Goal: Task Accomplishment & Management: Use online tool/utility

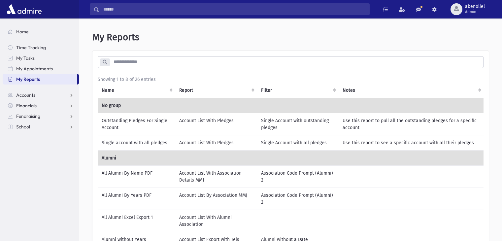
scroll to position [89, 0]
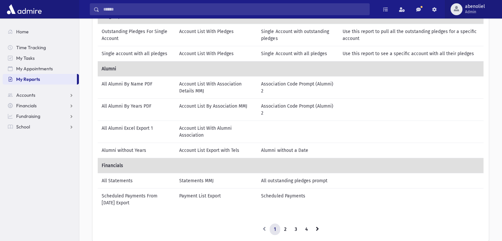
click at [466, 7] on span "abenoliel" at bounding box center [475, 6] width 20 height 5
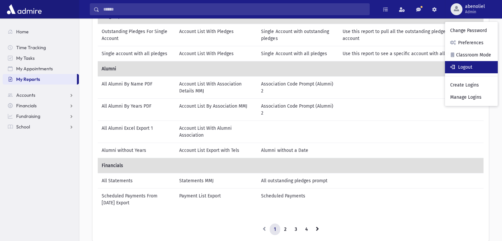
click at [468, 66] on link "Logout" at bounding box center [471, 67] width 53 height 12
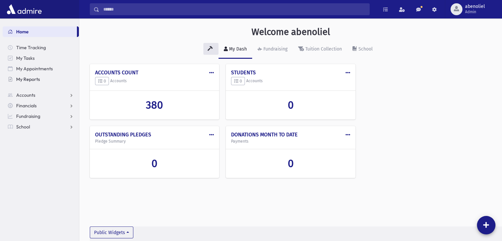
click at [24, 78] on span "My Reports" at bounding box center [28, 79] width 24 height 6
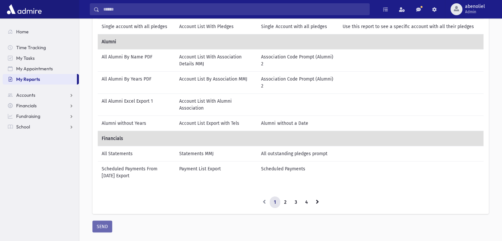
scroll to position [135, 0]
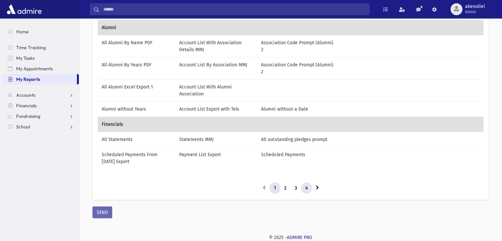
click at [306, 182] on link "4" at bounding box center [306, 188] width 11 height 12
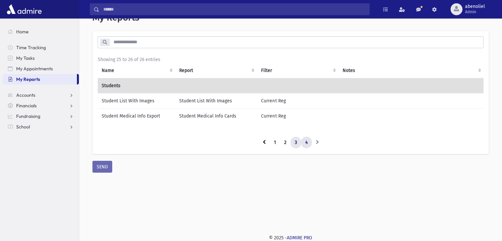
click at [296, 142] on link "3" at bounding box center [295, 143] width 11 height 12
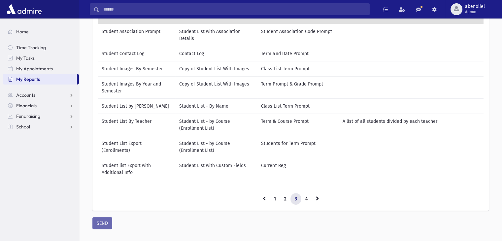
click at [215, 170] on td "Student List with Custom Fields" at bounding box center [216, 169] width 82 height 22
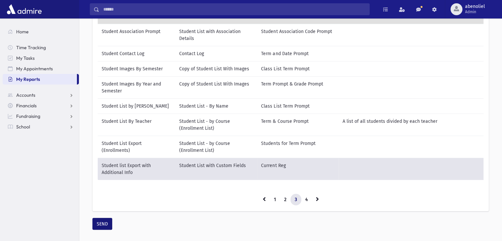
click at [94, 226] on button "SEND" at bounding box center [102, 224] width 20 height 12
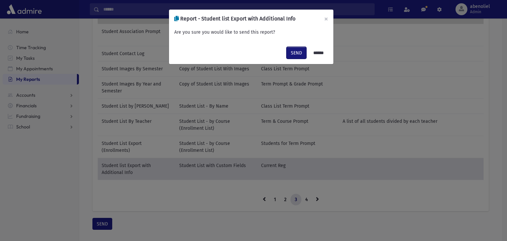
click at [292, 50] on button "SEND" at bounding box center [296, 53] width 20 height 12
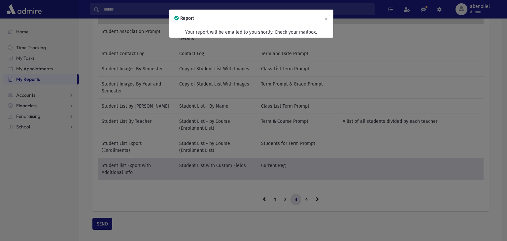
click at [223, 69] on div "Report × Your report will be emailed to you shortly. Check your mailbox." at bounding box center [253, 120] width 507 height 241
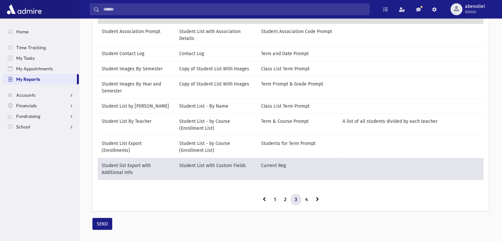
click at [228, 72] on td "Copy of Student List With Images" at bounding box center [216, 68] width 82 height 15
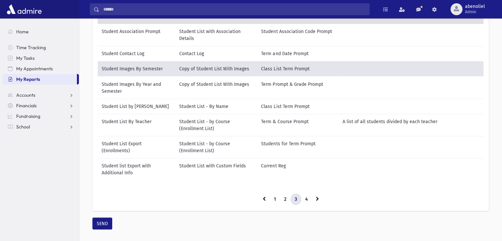
click at [103, 228] on button "SEND" at bounding box center [102, 223] width 20 height 12
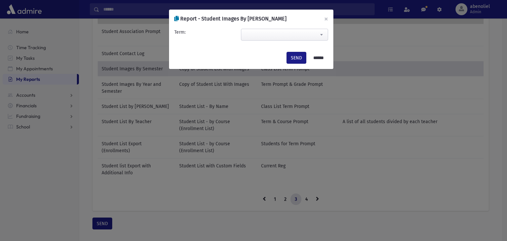
click at [316, 34] on span at bounding box center [321, 34] width 13 height 11
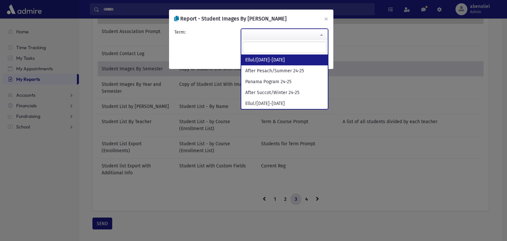
select select "**********"
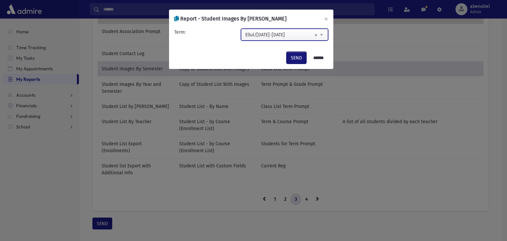
click at [297, 59] on button "SEND" at bounding box center [296, 58] width 20 height 12
